Goal: Find contact information: Find contact information

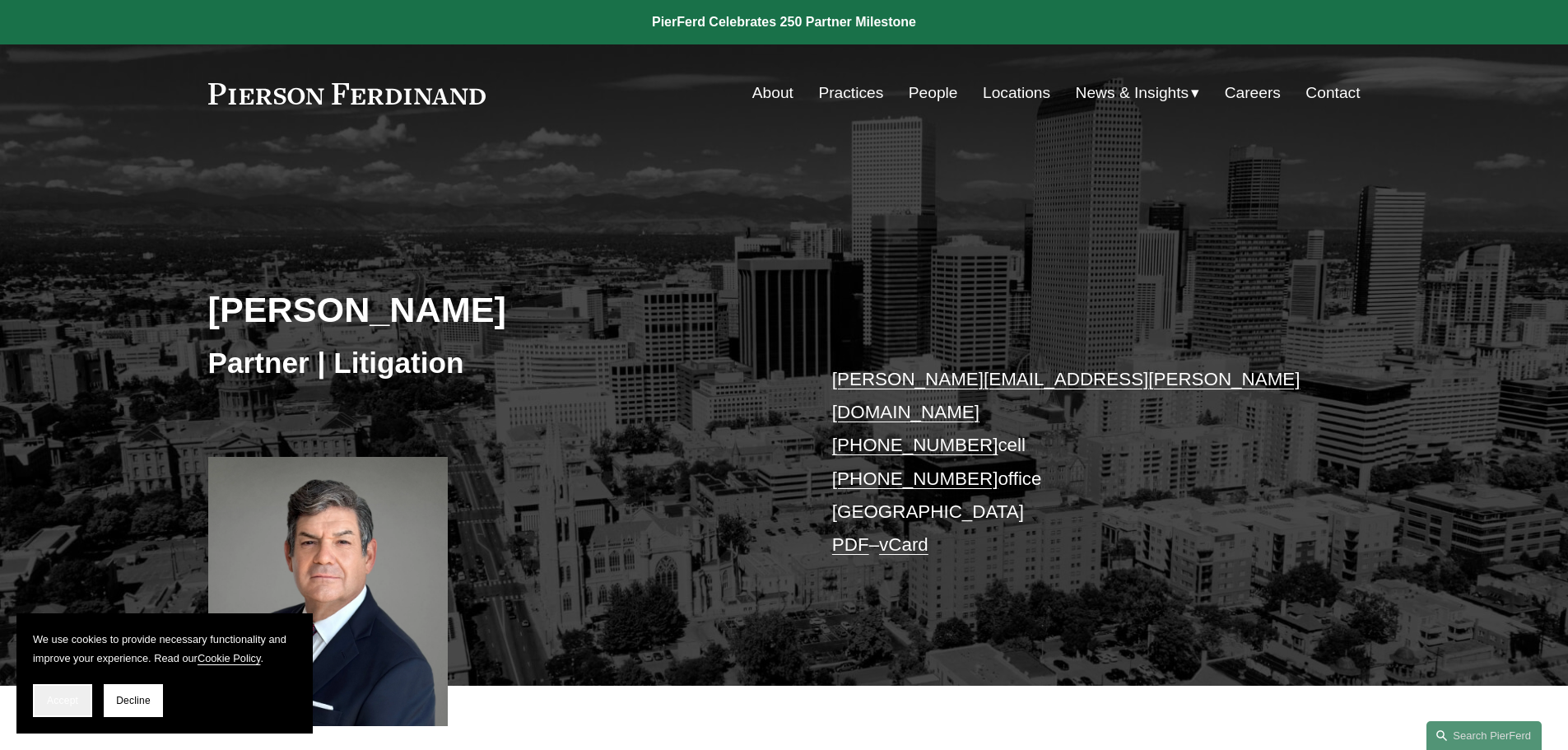
click at [42, 694] on button "Accept" at bounding box center [63, 701] width 60 height 33
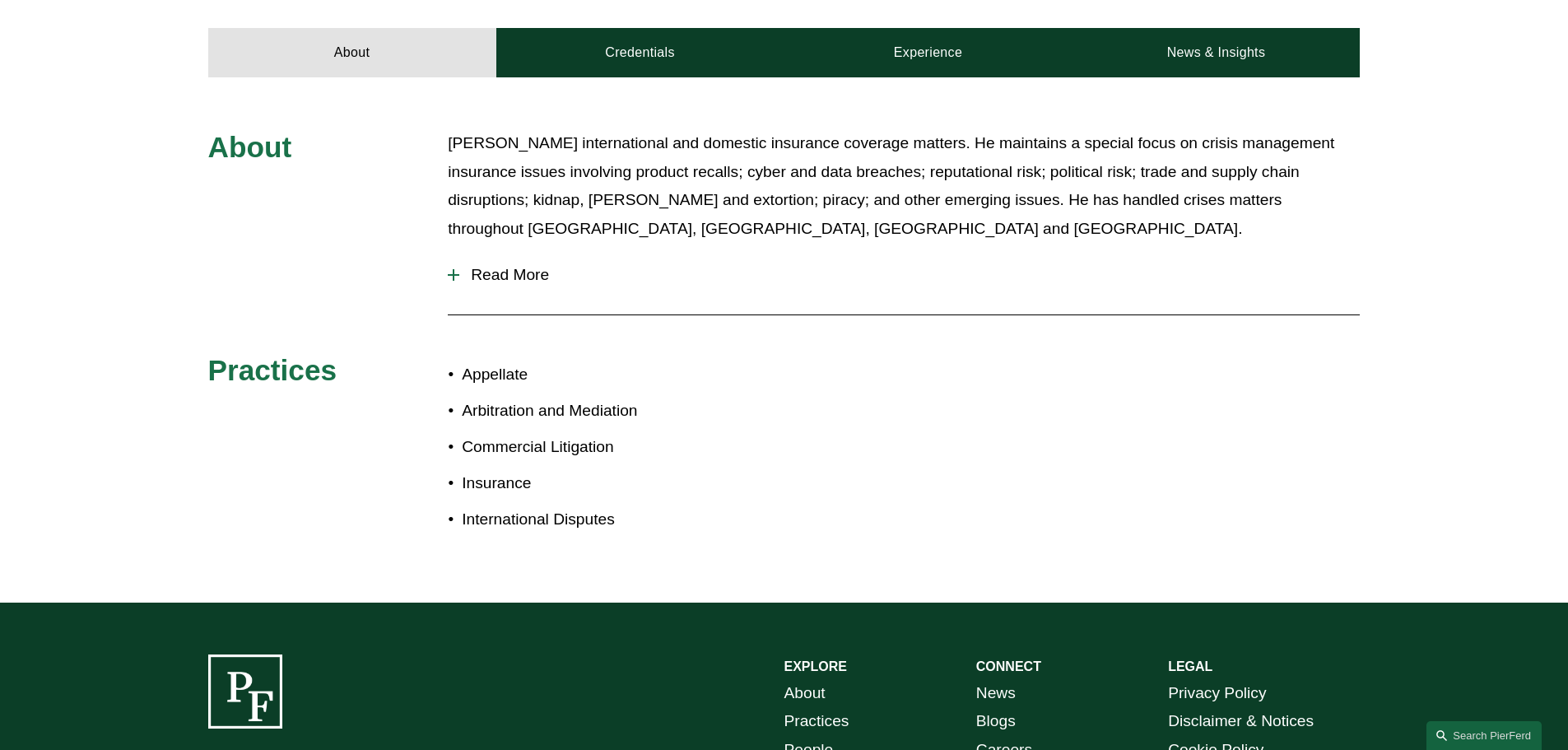
scroll to position [741, 0]
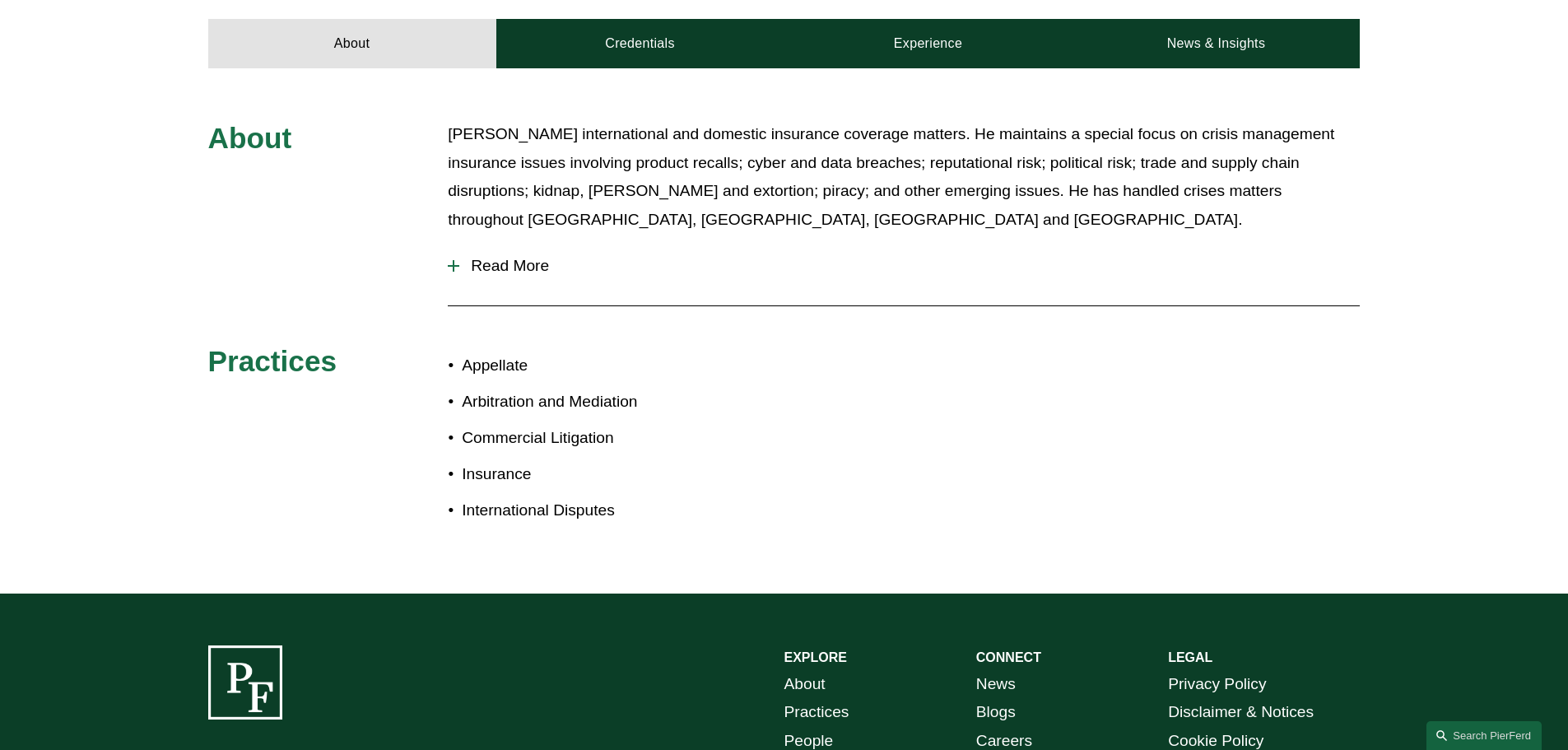
click at [456, 260] on div at bounding box center [454, 266] width 12 height 12
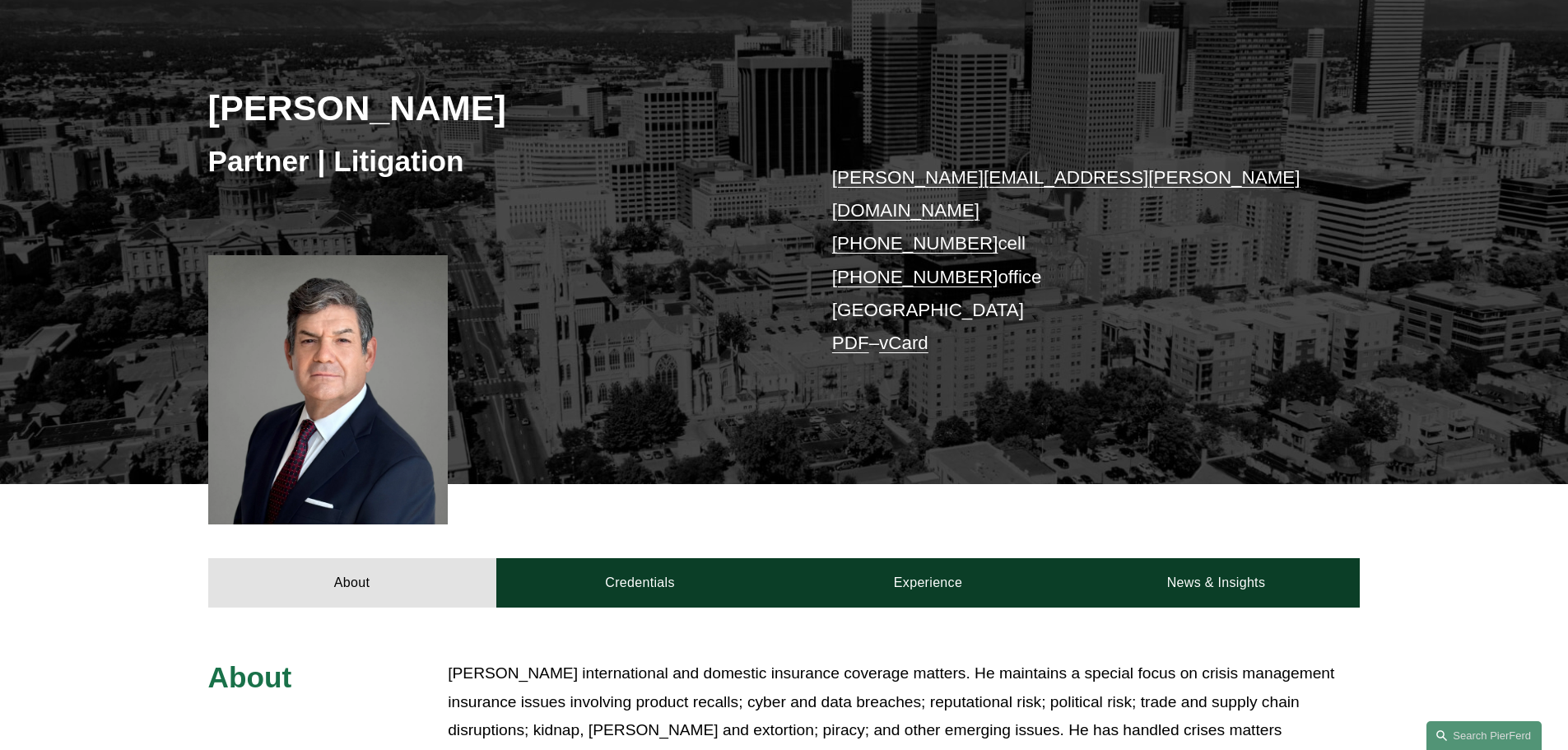
scroll to position [247, 0]
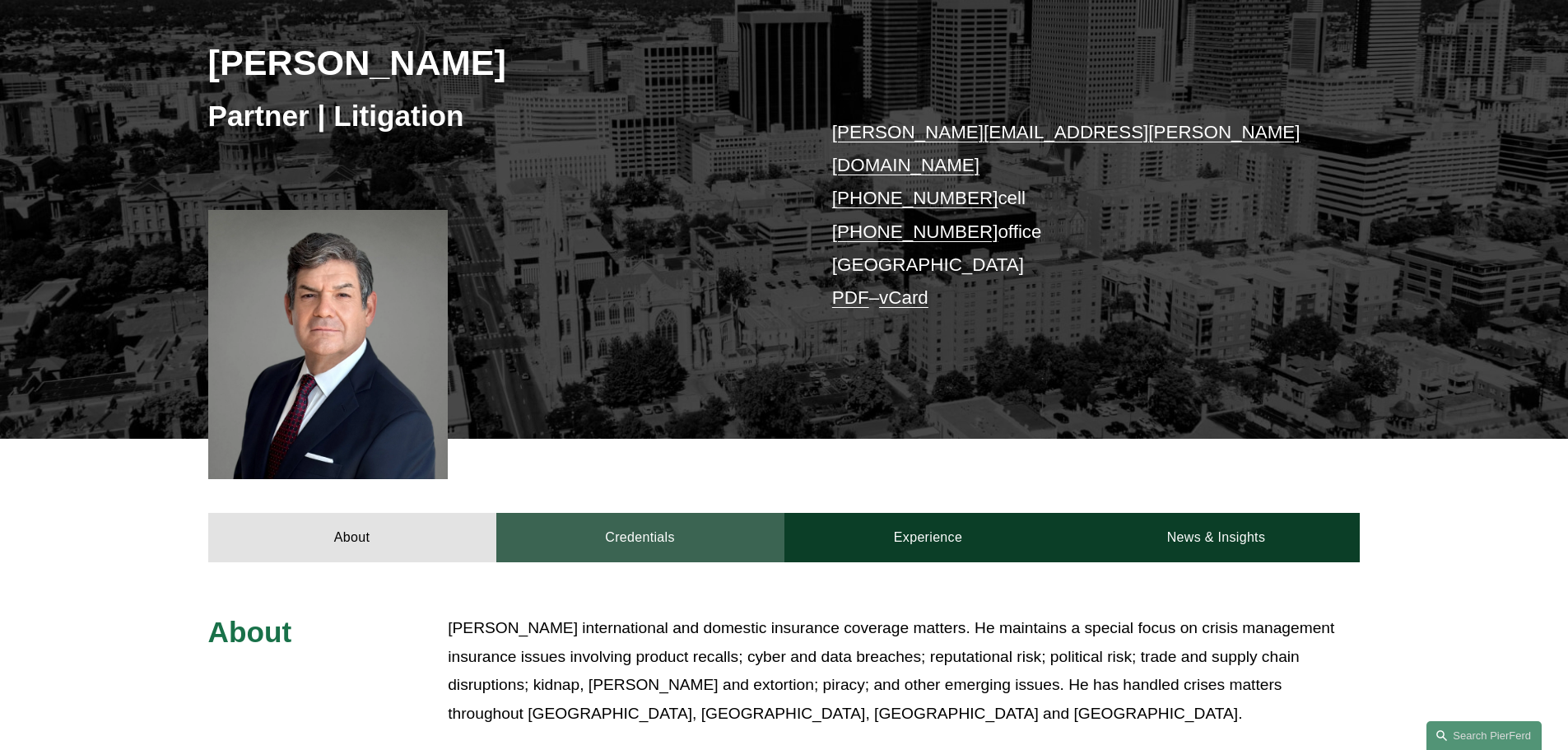
click at [678, 513] on link "Credentials" at bounding box center [640, 538] width 288 height 50
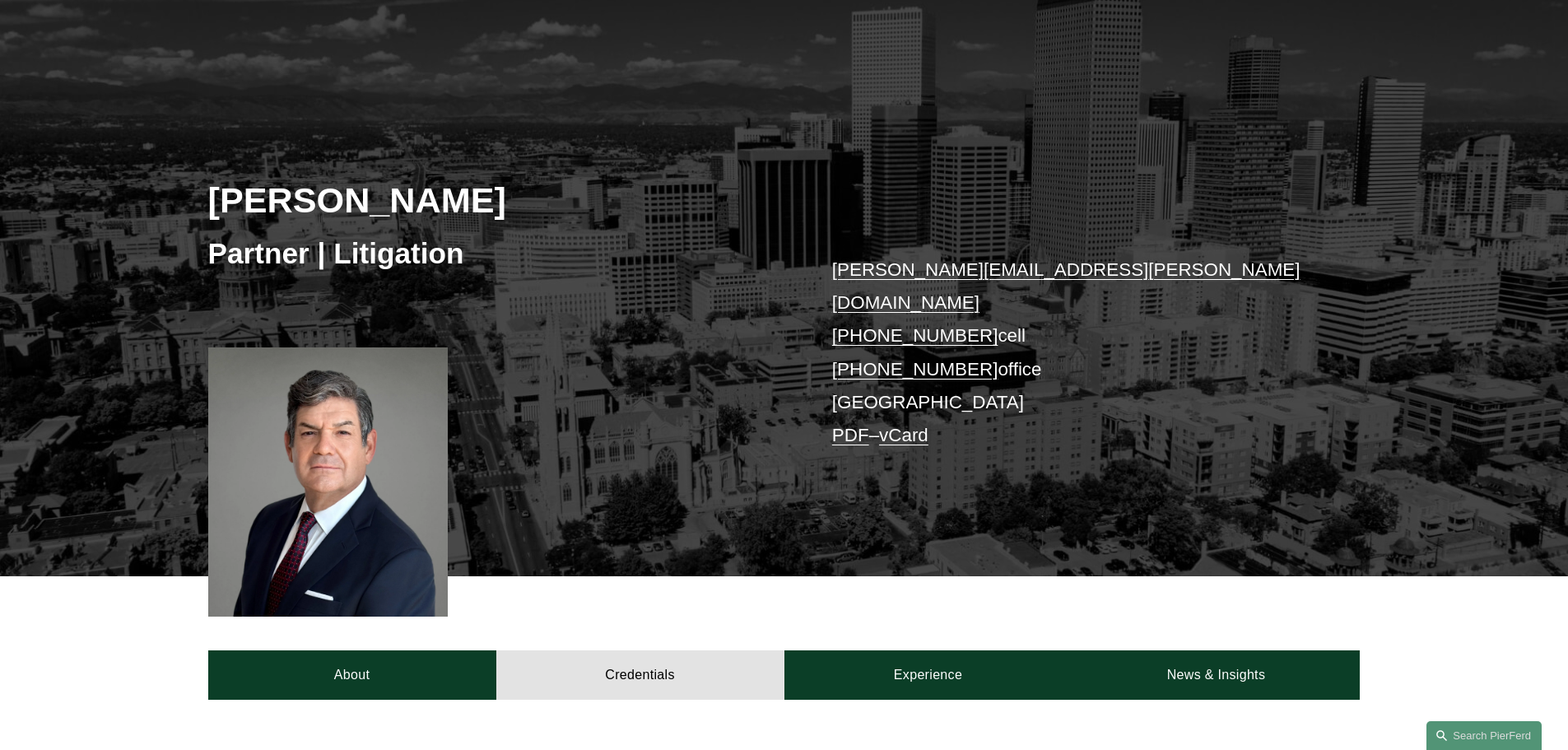
scroll to position [82, 0]
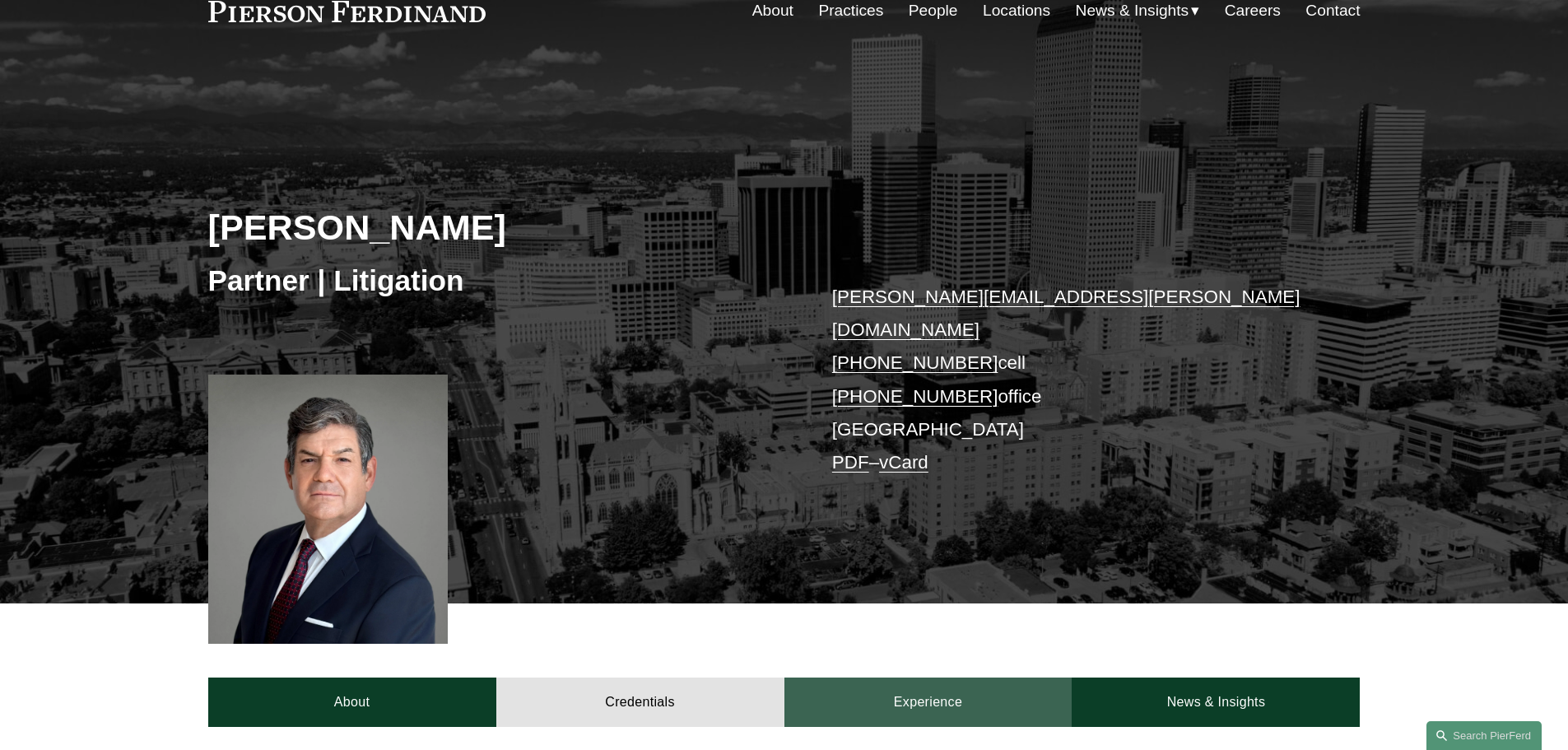
click at [959, 679] on link "Experience" at bounding box center [929, 702] width 288 height 50
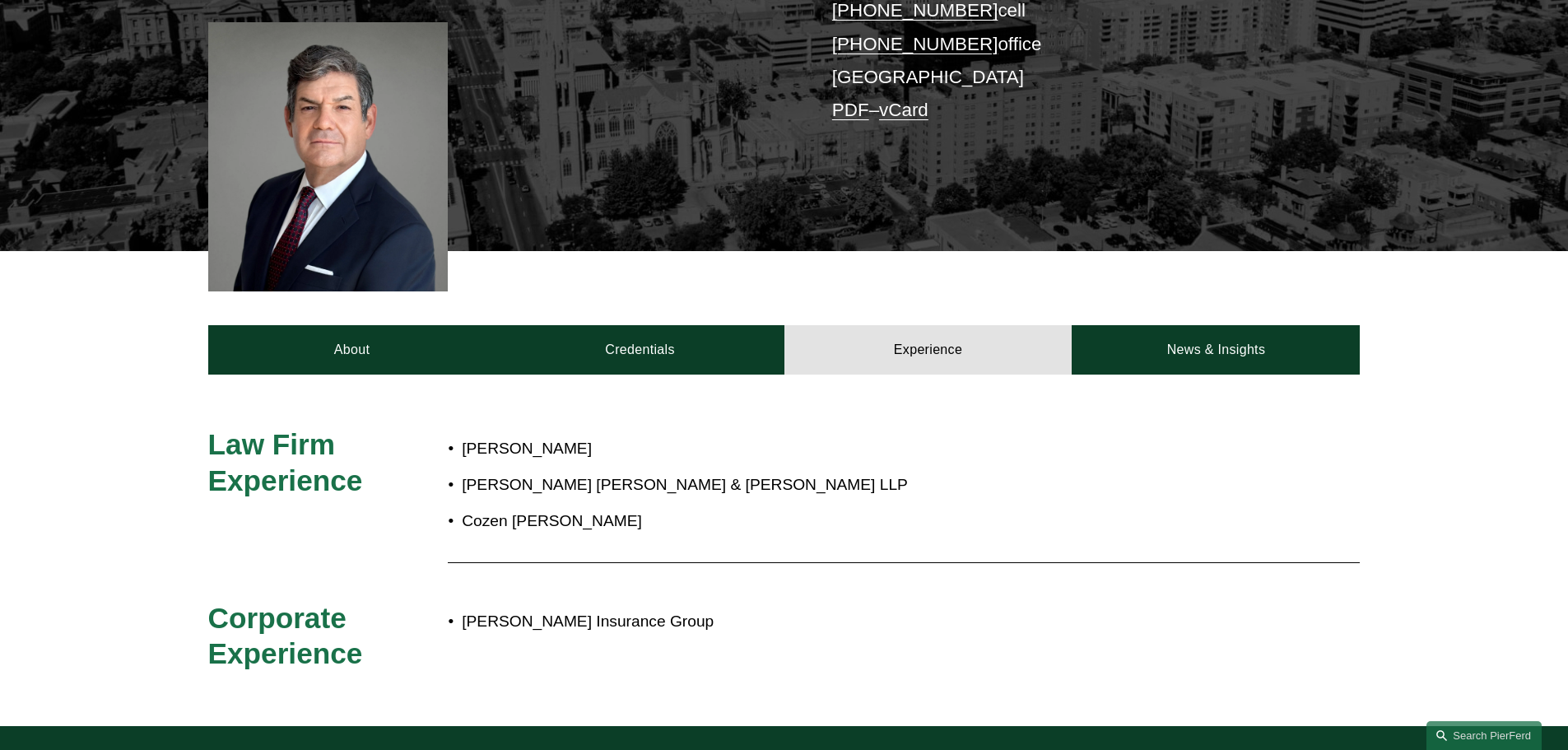
scroll to position [412, 0]
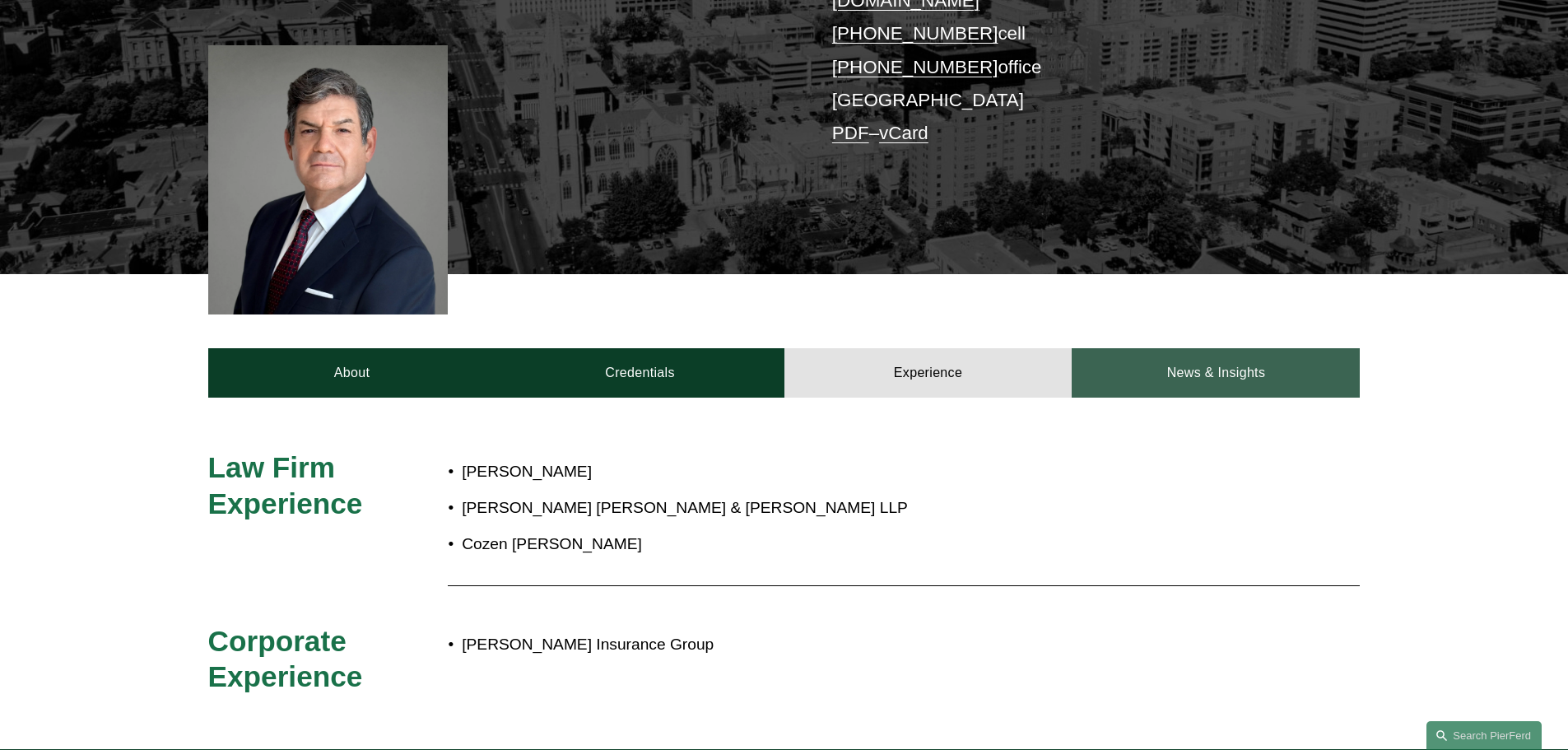
click at [1254, 348] on link "News & Insights" at bounding box center [1215, 373] width 288 height 50
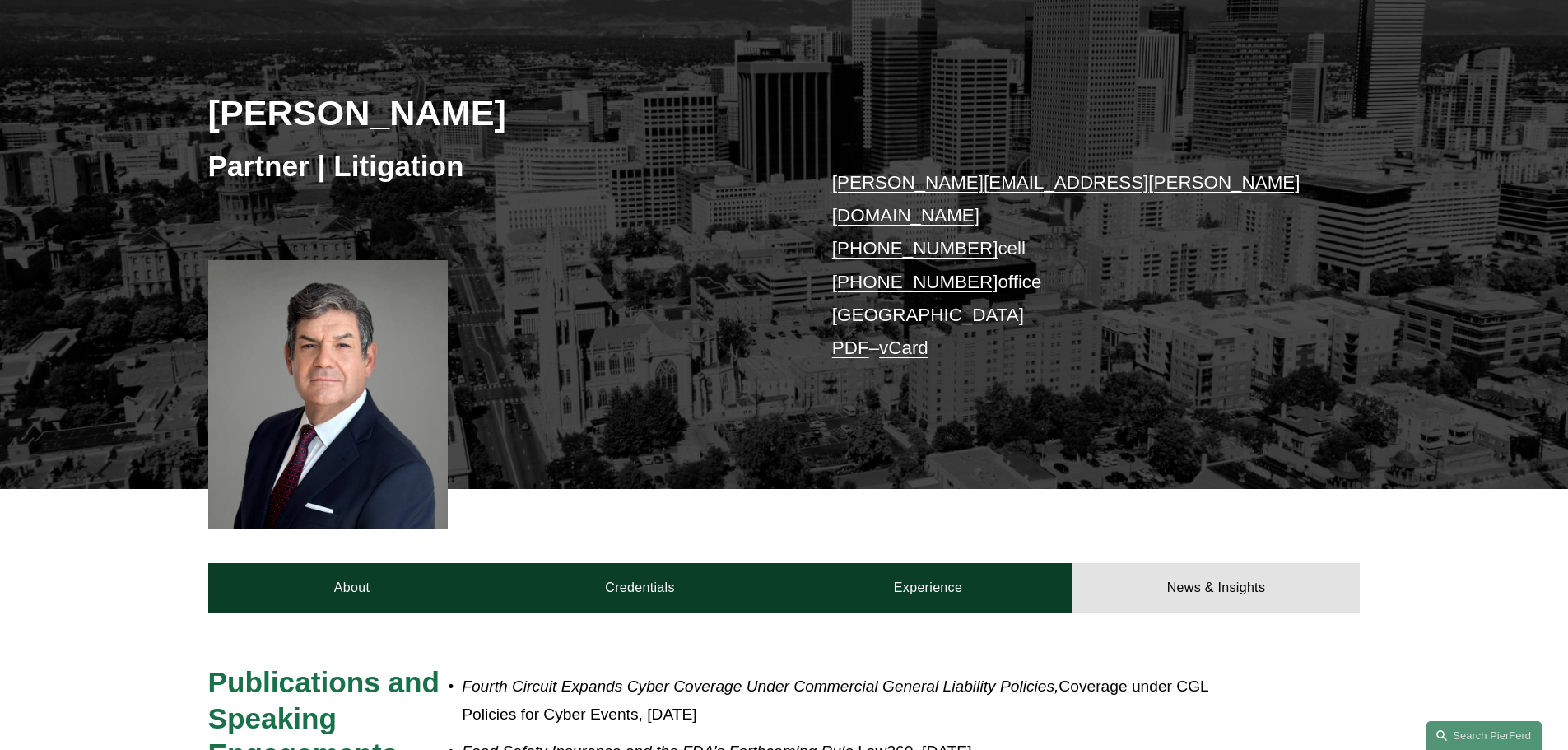
scroll to position [0, 0]
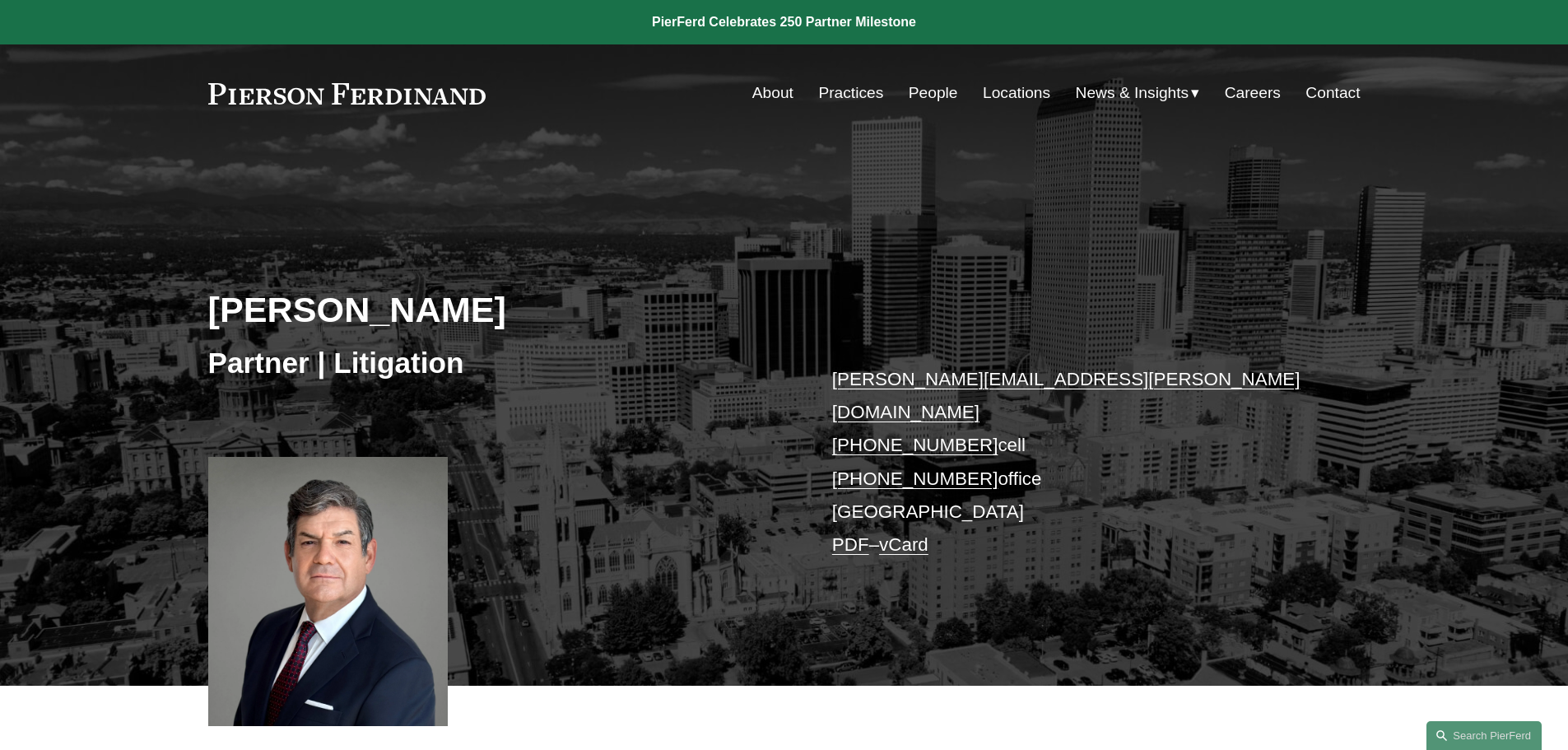
click at [1016, 87] on link "Locations" at bounding box center [1016, 93] width 67 height 31
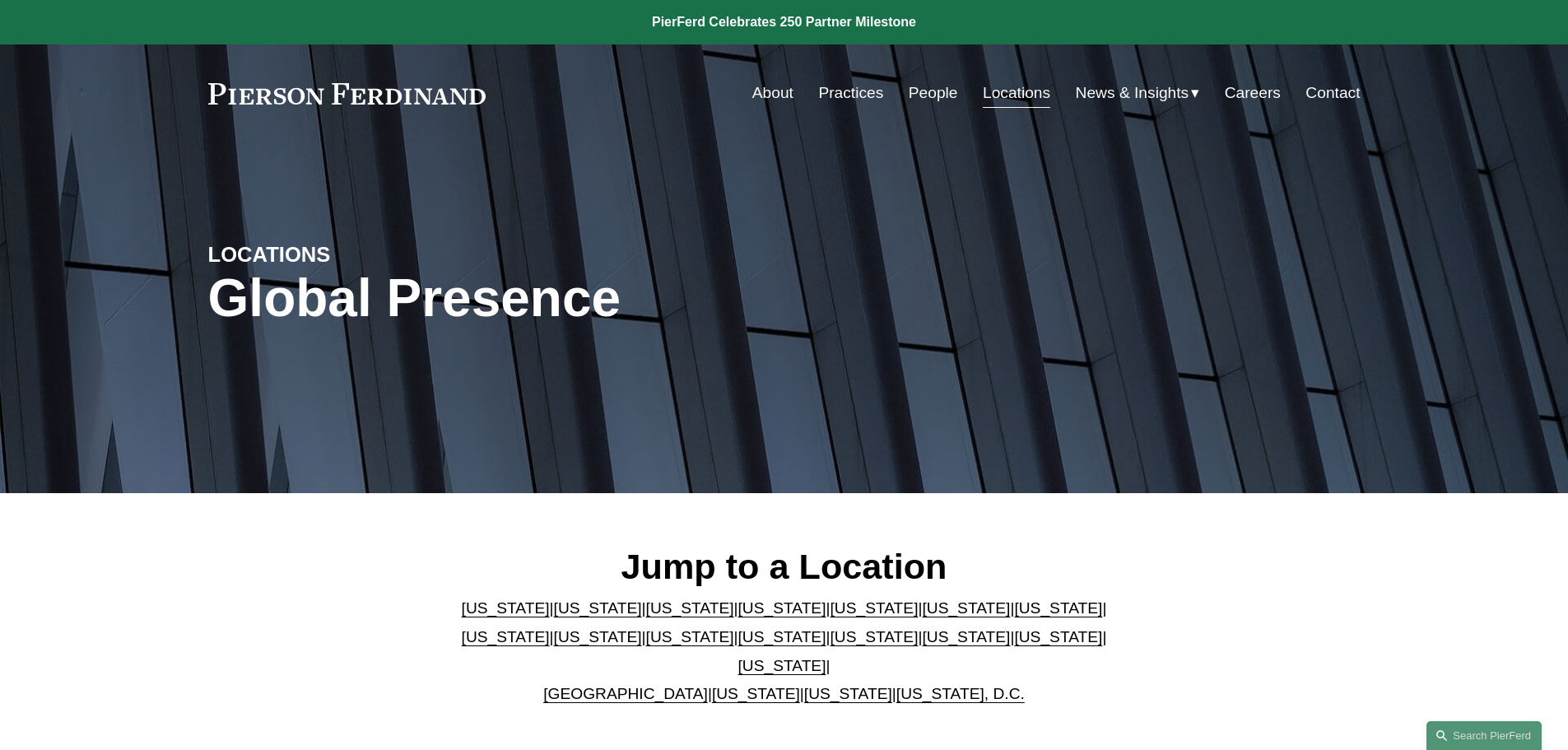
click at [670, 616] on link "[US_STATE]" at bounding box center [690, 608] width 88 height 18
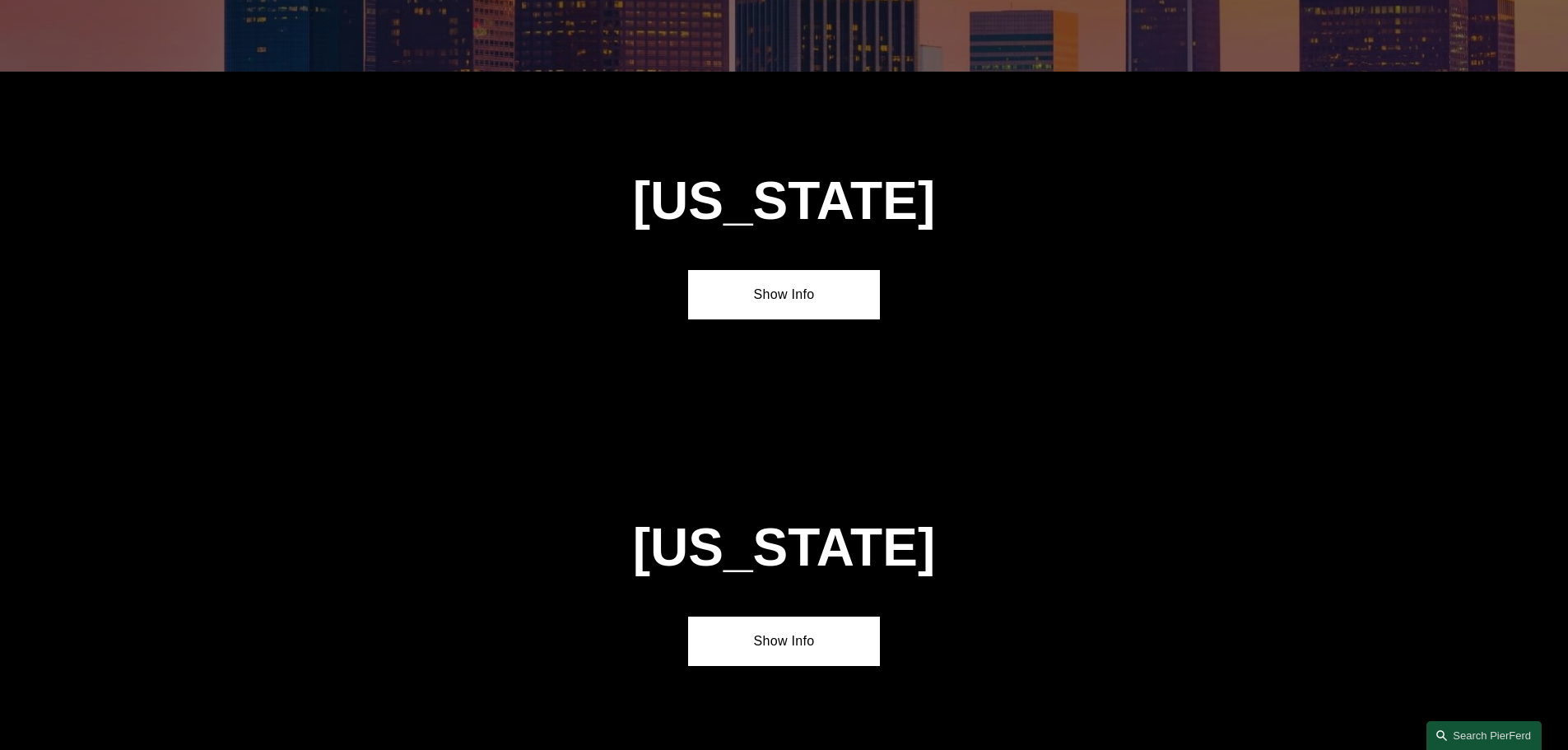
scroll to position [1441, 0]
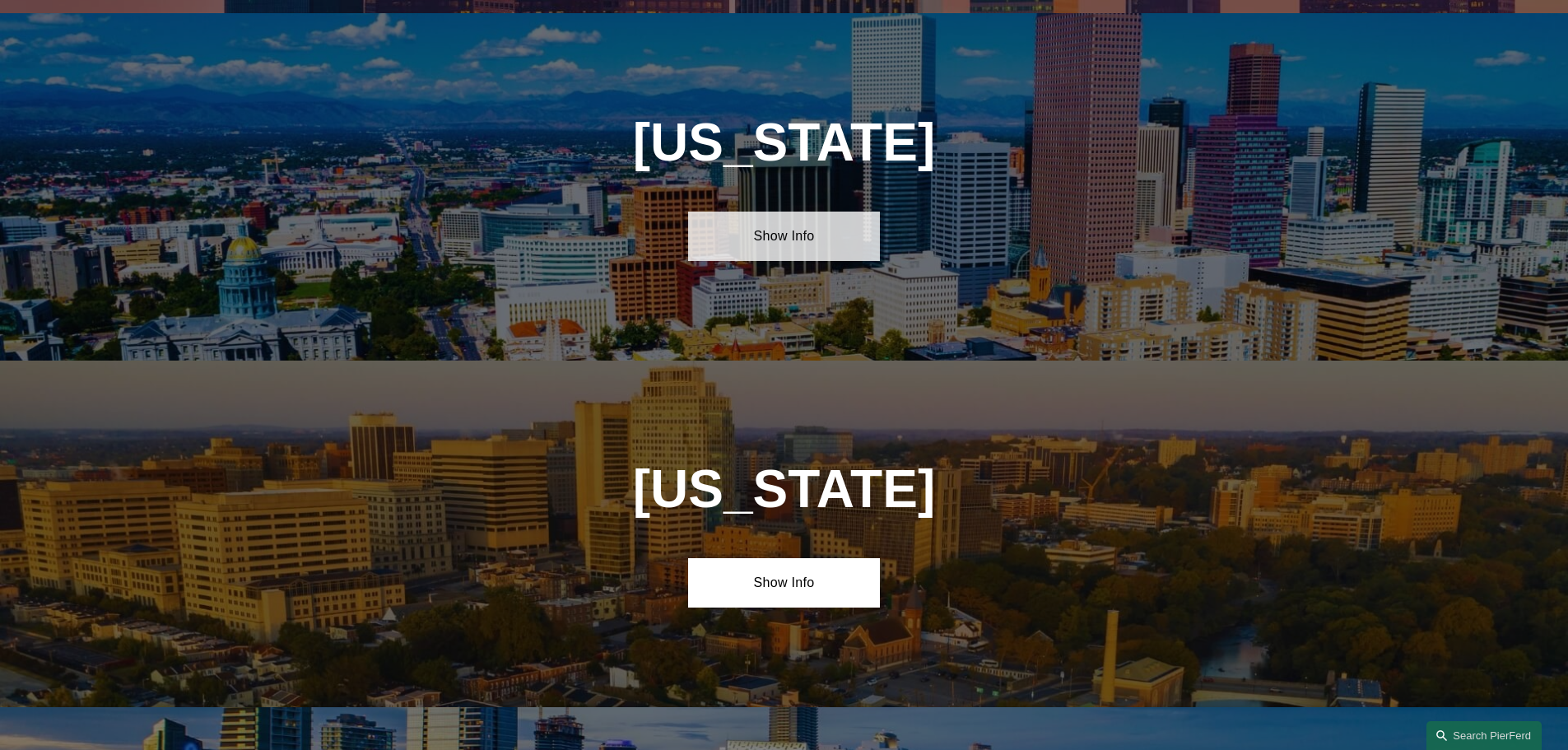
click at [806, 214] on link "Show Info" at bounding box center [784, 236] width 192 height 50
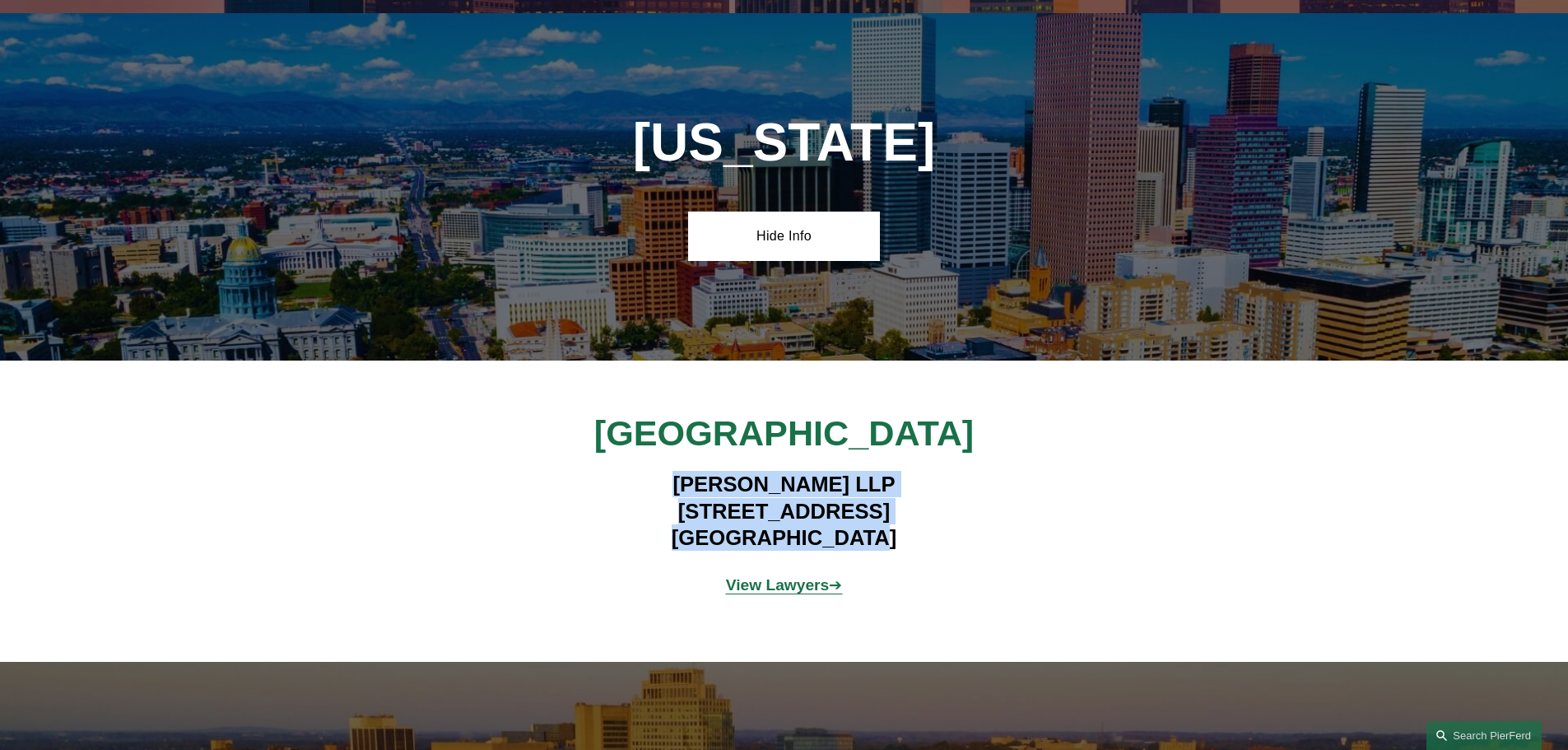
drag, startPoint x: 672, startPoint y: 470, endPoint x: 888, endPoint y: 535, distance: 225.6
click at [888, 535] on h4 "Pierson Ferdinand LLP 2301 Blake Street, Suite 100 Denver, CO 80205" at bounding box center [784, 511] width 480 height 80
copy h4 "Pierson Ferdinand LLP 2301 Blake Street, Suite 100 Denver, CO 80205"
click at [756, 576] on strong "View Lawyers" at bounding box center [778, 585] width 104 height 18
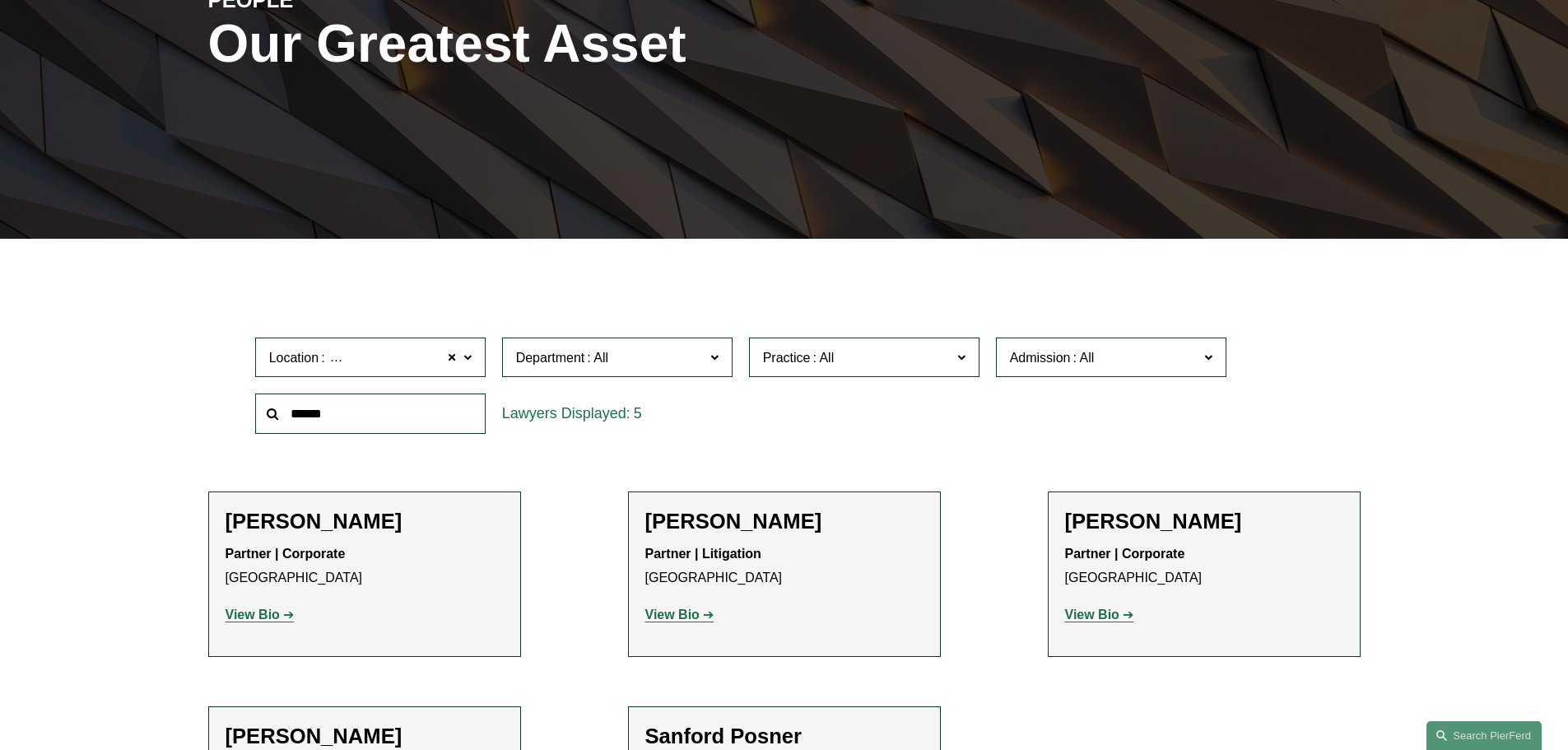
scroll to position [412, 0]
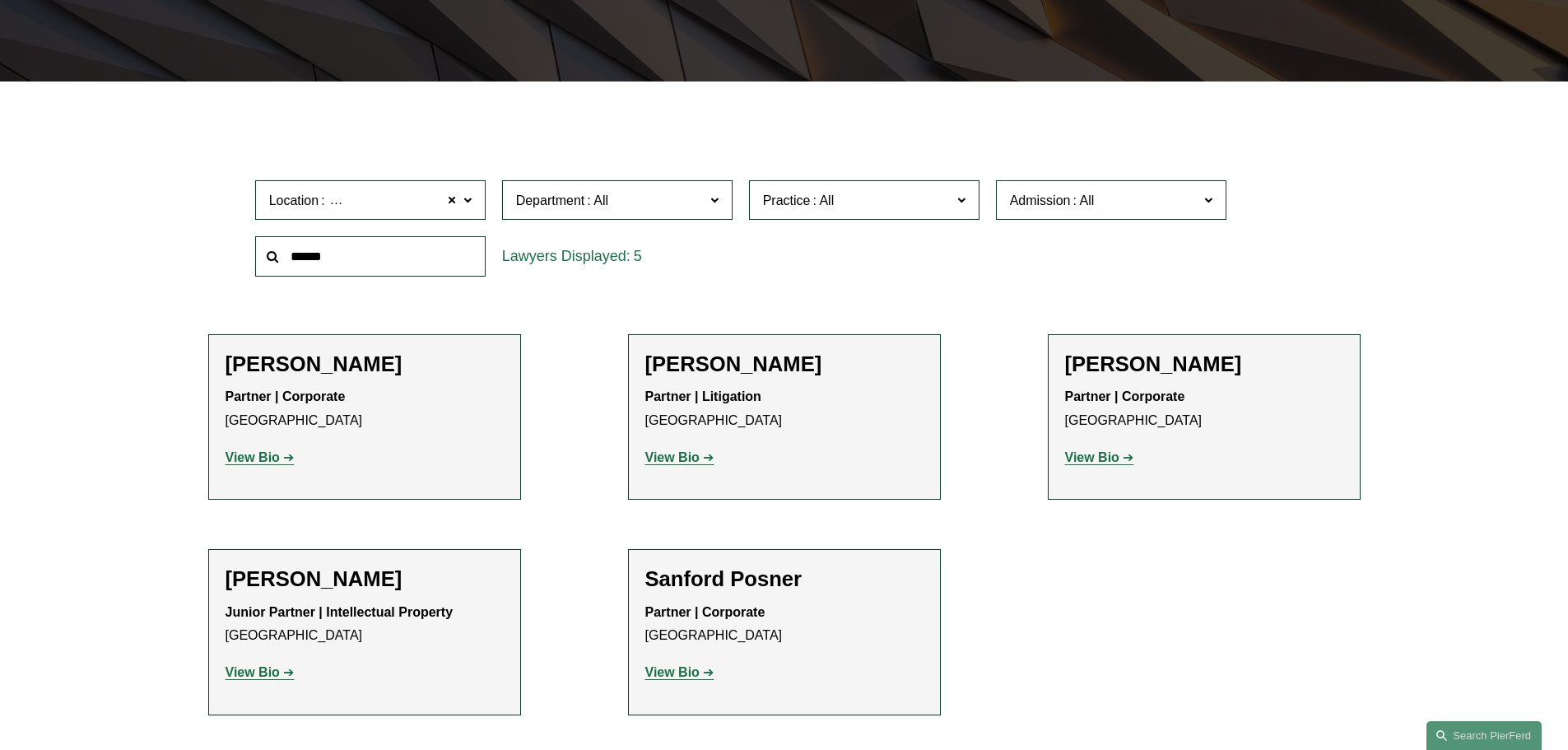
click at [664, 446] on div "Partner | Litigation Denver View Bio Location: Denver; Department: Litigation; …" at bounding box center [784, 427] width 279 height 84
click at [677, 463] on strong "View Bio" at bounding box center [673, 458] width 55 height 14
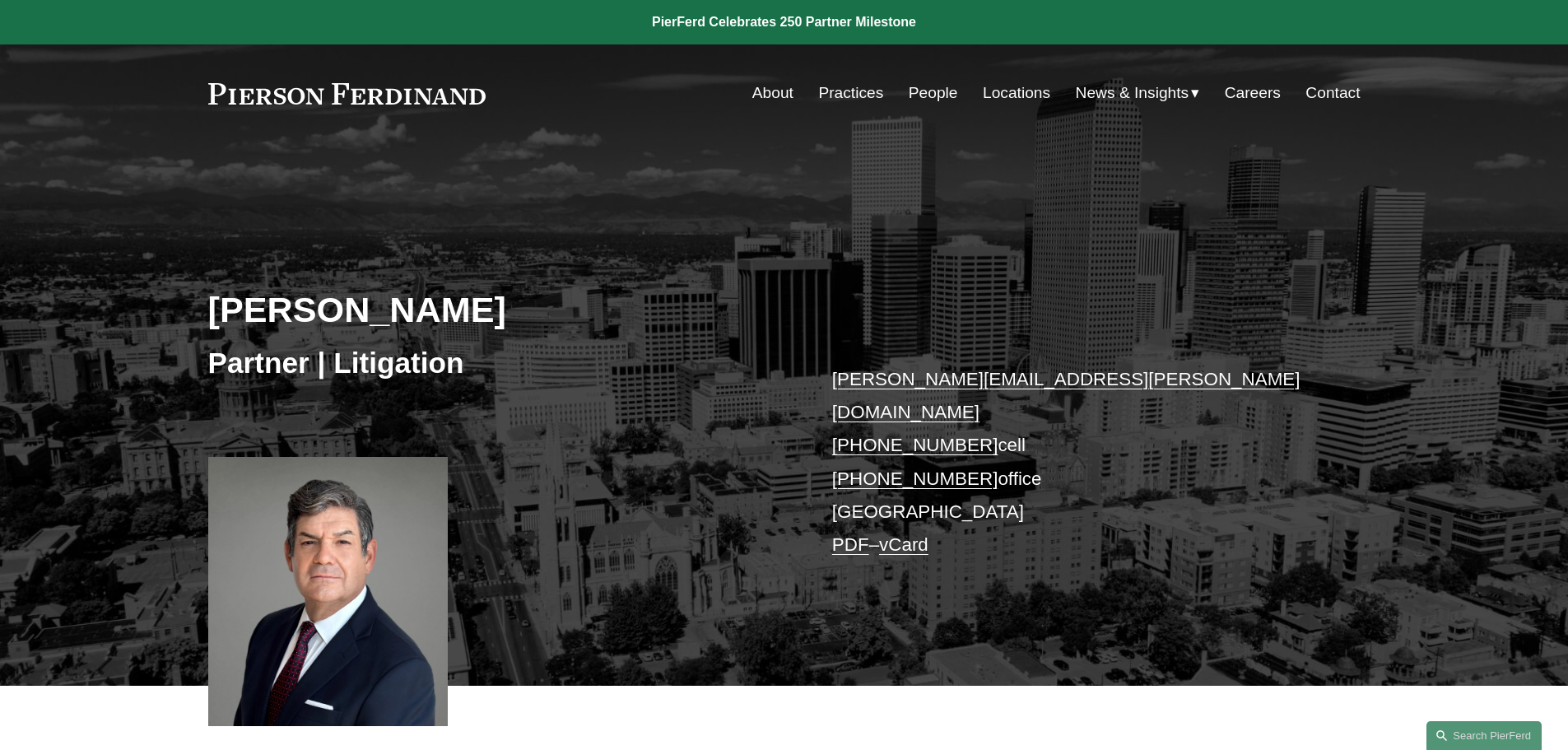
drag, startPoint x: 822, startPoint y: 367, endPoint x: 1057, endPoint y: 457, distance: 251.6
click at [1057, 457] on div "[PERSON_NAME] Partner | Litigation [PERSON_NAME][EMAIL_ADDRESS][PERSON_NAME][DO…" at bounding box center [784, 438] width 1568 height 497
copy p "[PERSON_NAME][EMAIL_ADDRESS][PERSON_NAME][DOMAIN_NAME] [PHONE_NUMBER] cell [PHO…"
